Goal: Task Accomplishment & Management: Use online tool/utility

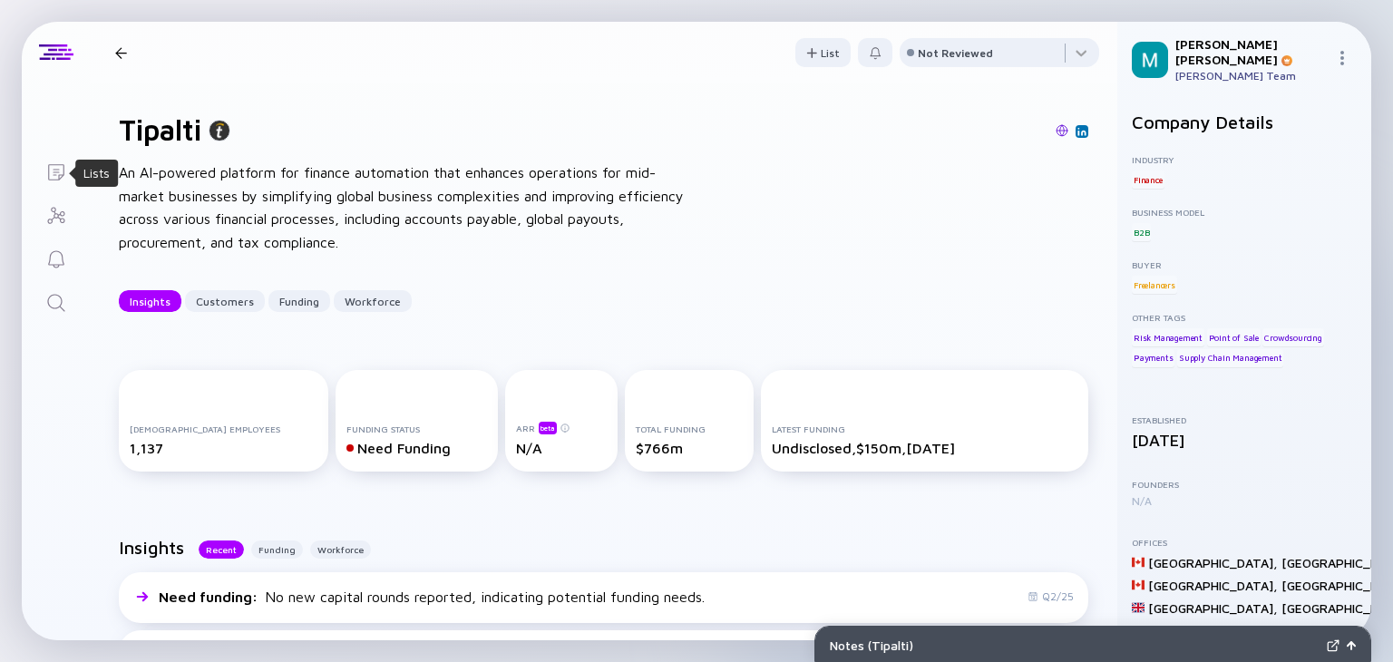
click at [53, 173] on icon "Lists" at bounding box center [56, 172] width 22 height 22
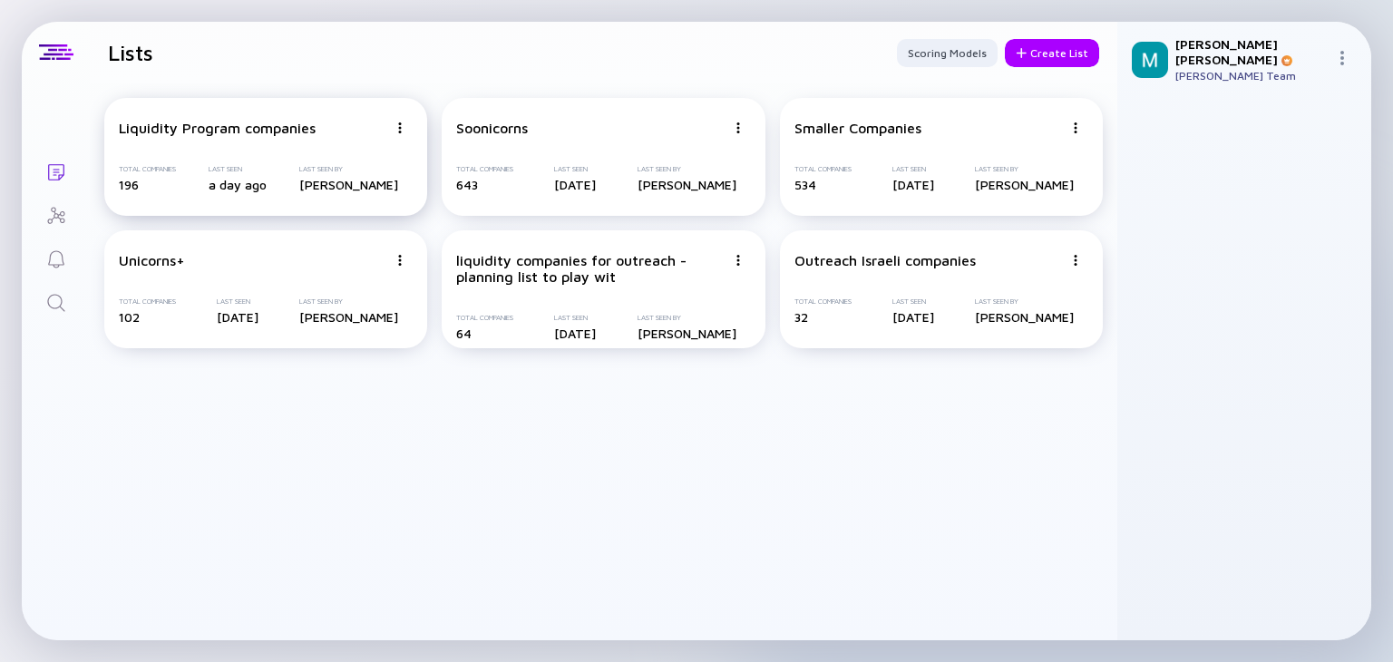
click at [203, 134] on div "Liquidity Program companies" at bounding box center [217, 128] width 197 height 16
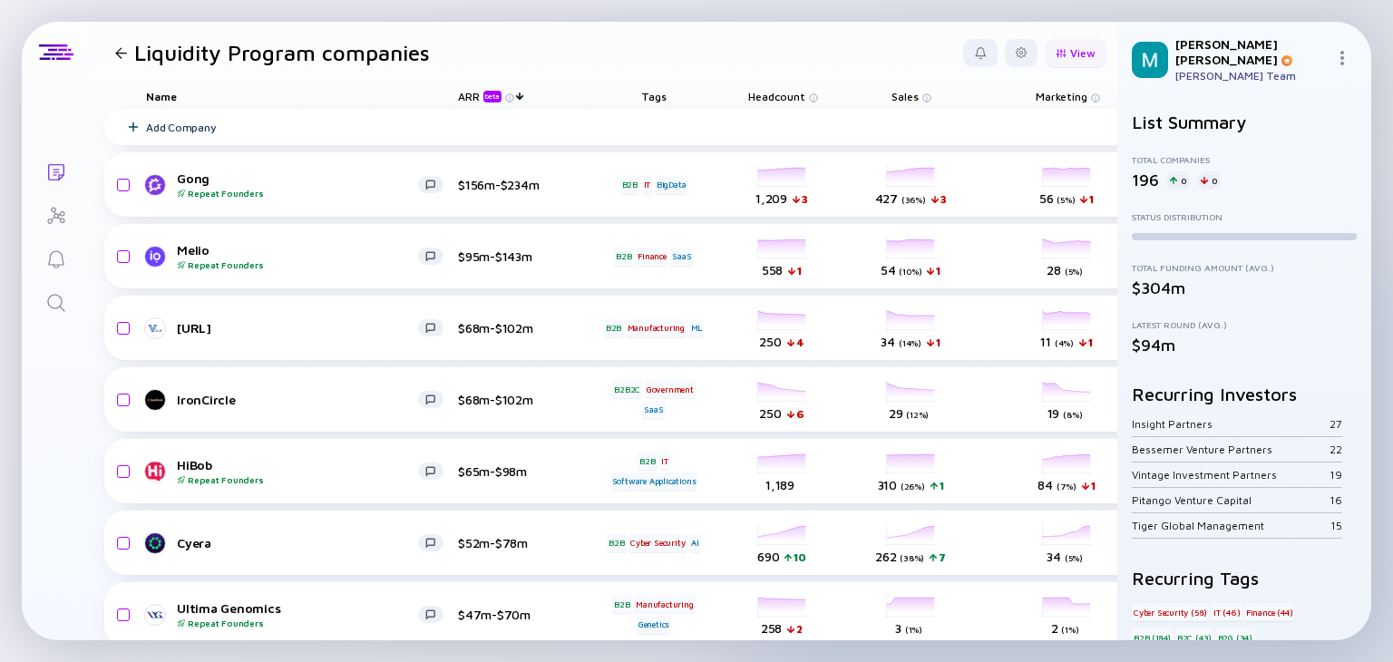
click at [1059, 49] on div "View" at bounding box center [1076, 53] width 62 height 28
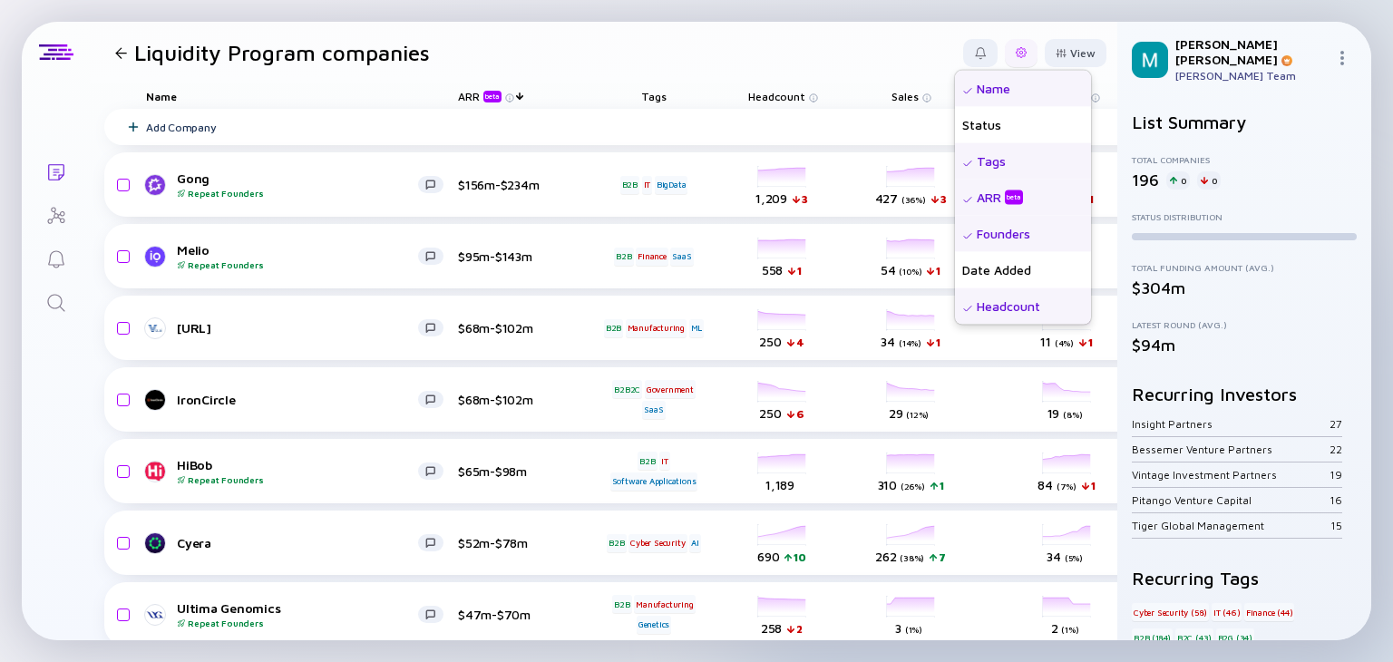
click at [1016, 53] on div at bounding box center [1021, 52] width 11 height 11
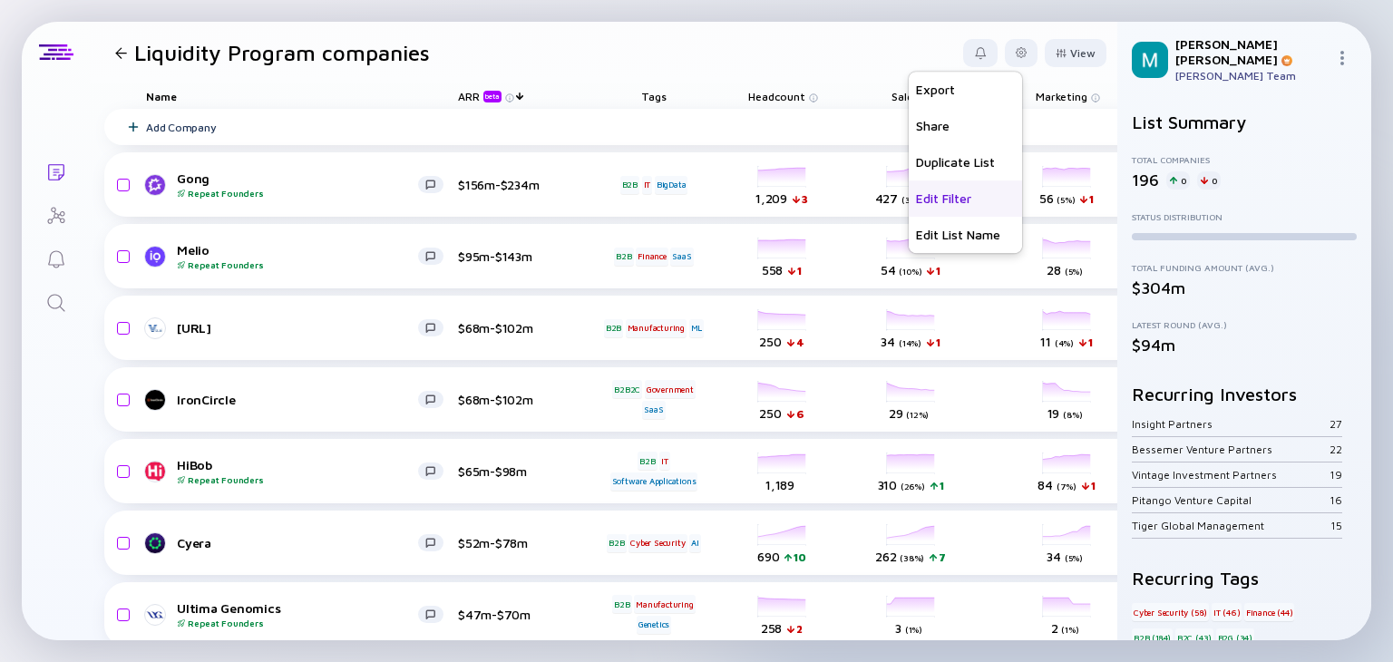
click at [916, 199] on div "Edit Filter" at bounding box center [965, 198] width 113 height 36
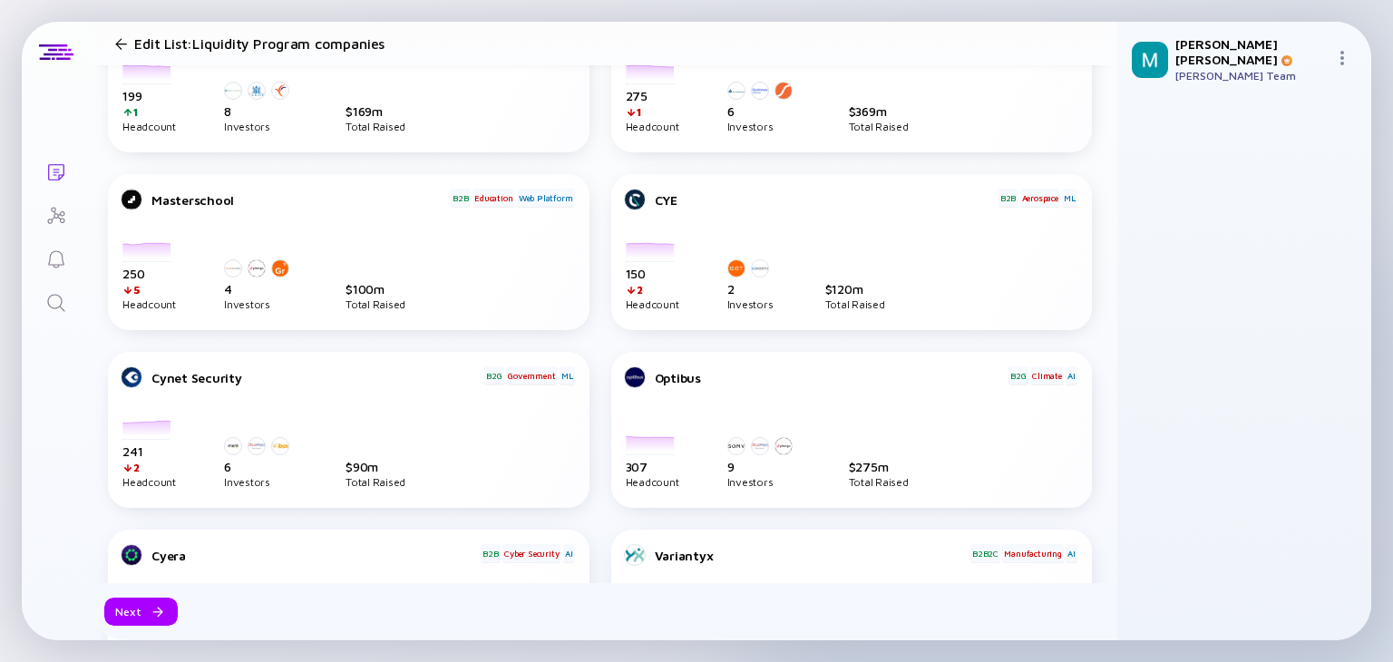
scroll to position [1414, 0]
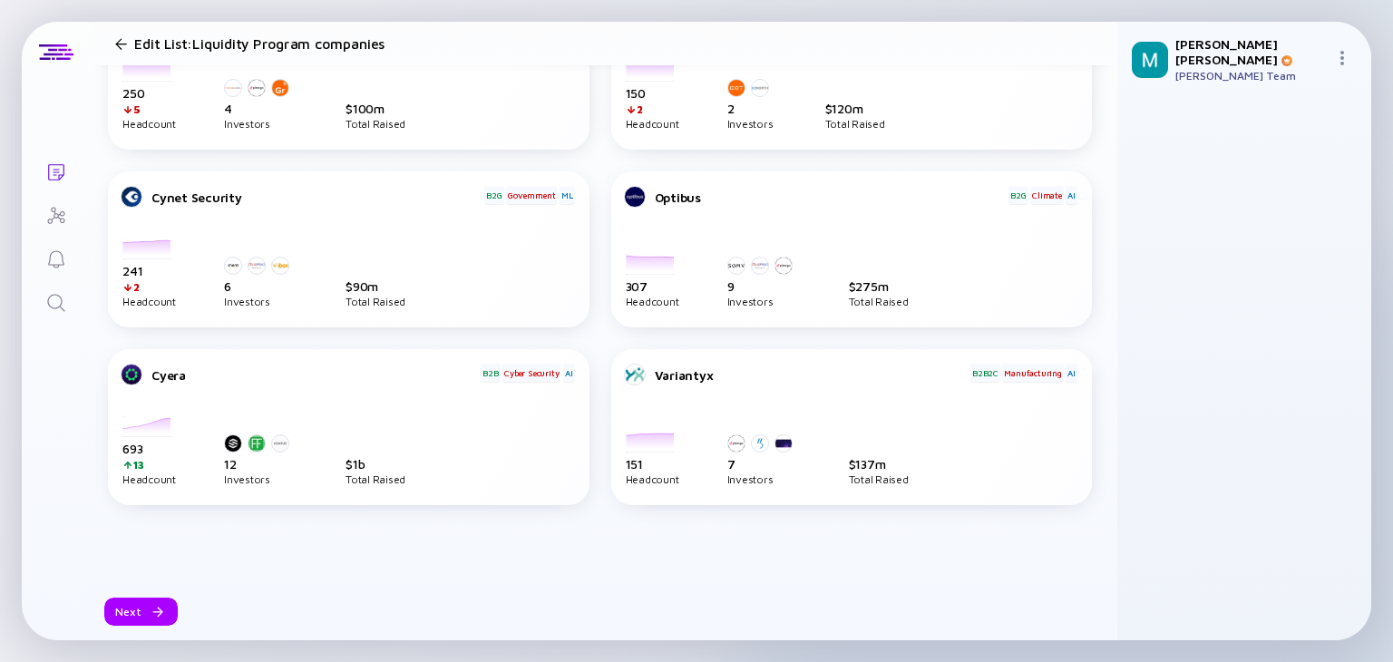
click at [126, 38] on div at bounding box center [121, 44] width 12 height 12
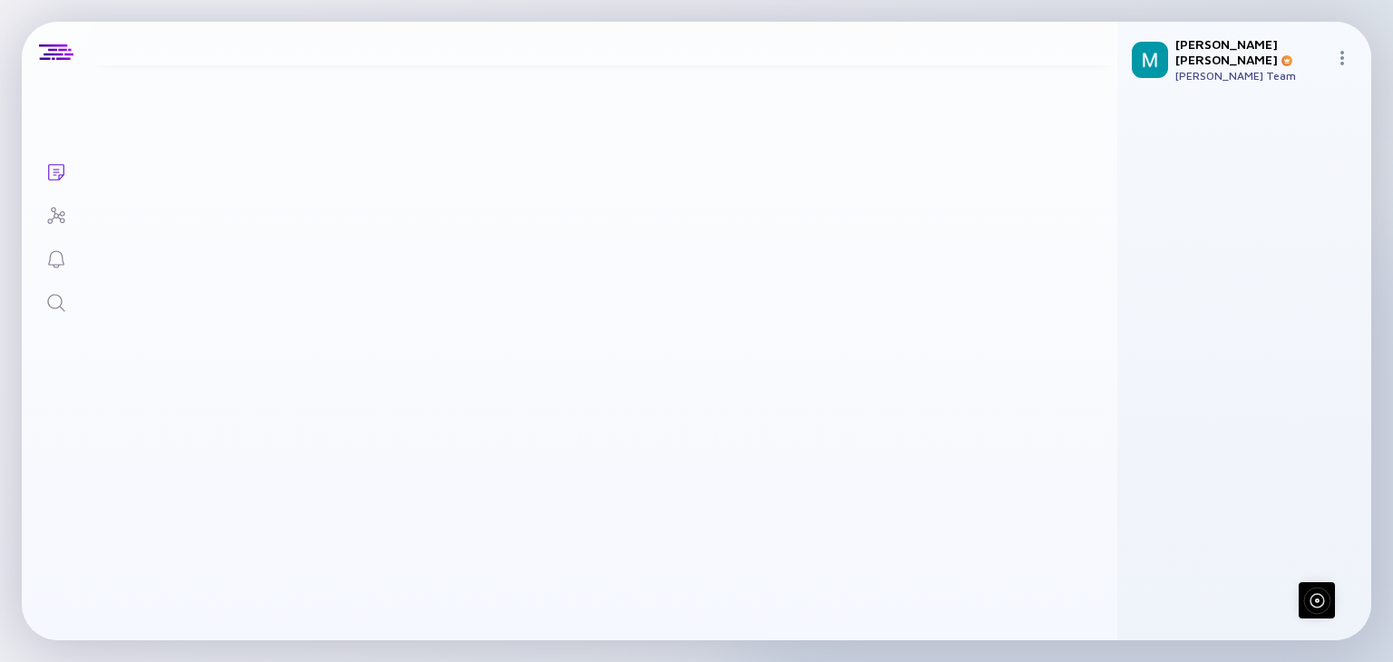
scroll to position [1002, 0]
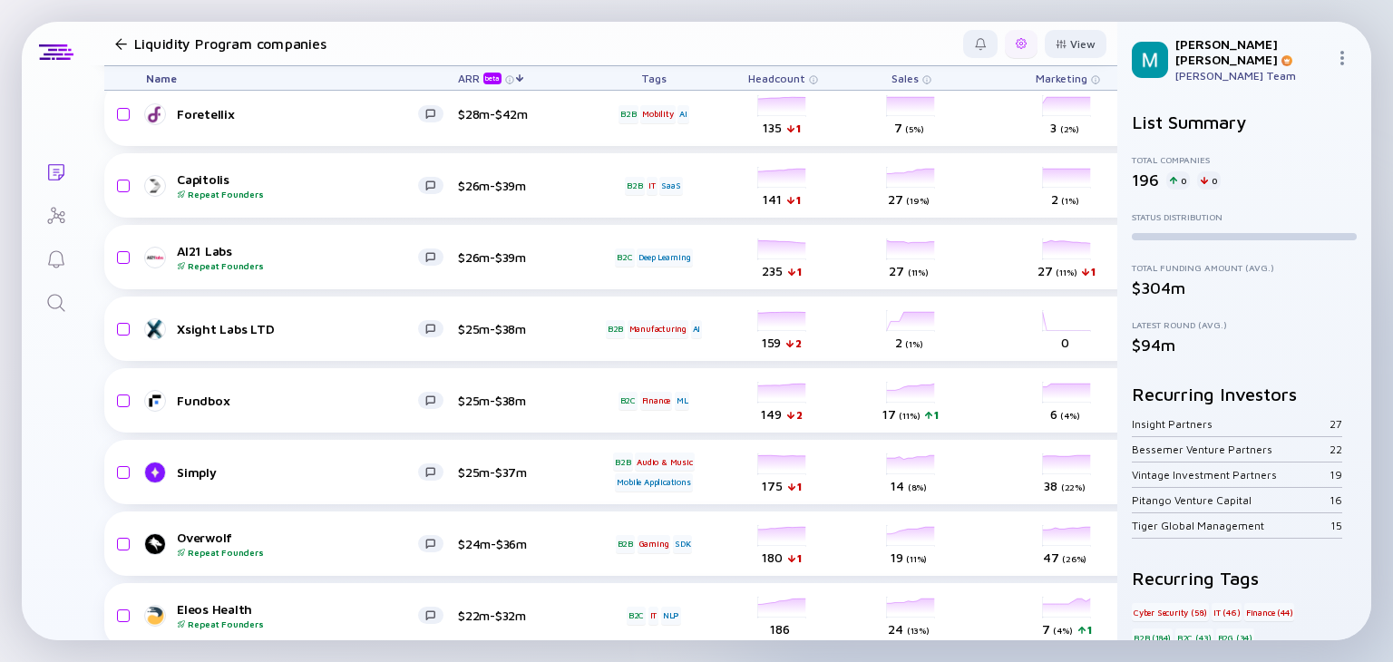
click at [1019, 38] on div at bounding box center [1021, 44] width 33 height 28
click at [922, 81] on div "Export" at bounding box center [965, 81] width 113 height 36
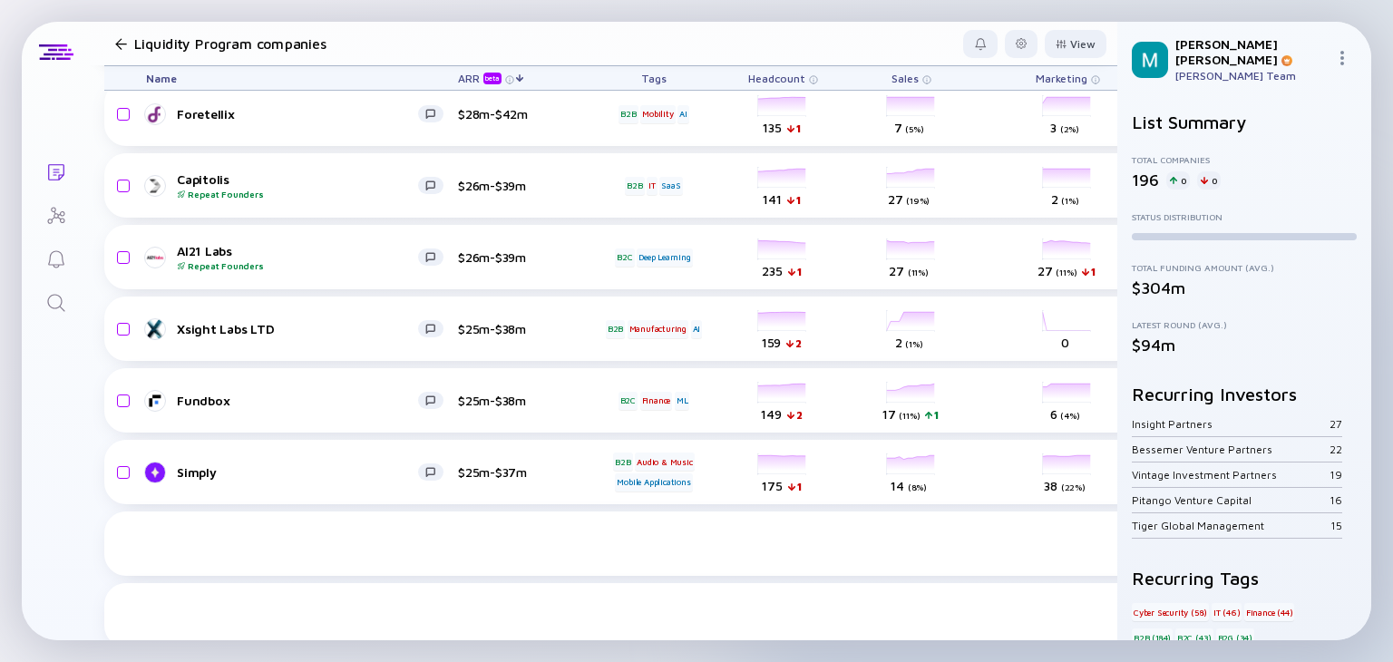
scroll to position [0, 0]
